Goal: Entertainment & Leisure: Consume media (video, audio)

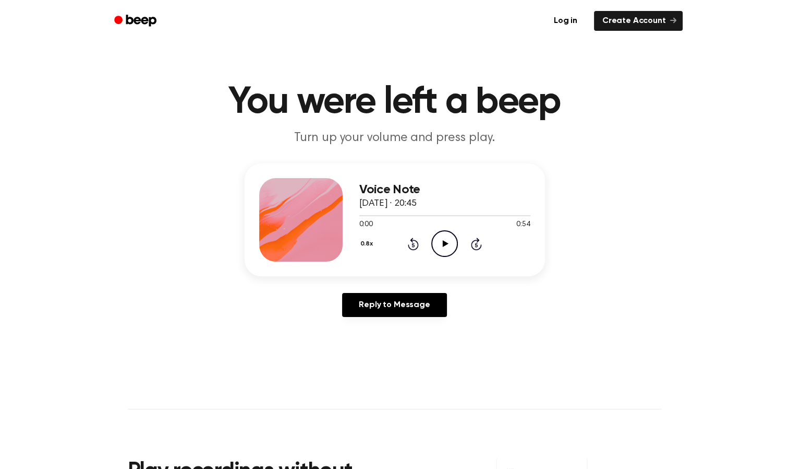
click at [436, 235] on icon "Play Audio" at bounding box center [444, 243] width 27 height 27
click at [444, 248] on icon "Play Audio" at bounding box center [444, 243] width 27 height 27
click at [442, 237] on icon "Play Audio" at bounding box center [444, 243] width 27 height 27
